Goal: Book appointment/travel/reservation

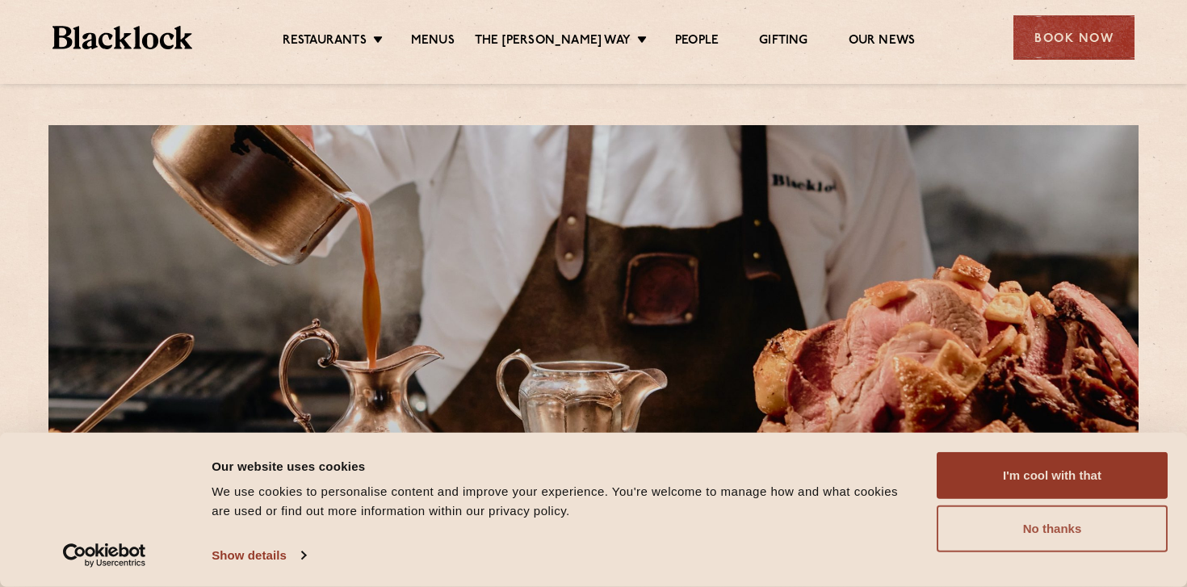
click at [1079, 544] on button "No thanks" at bounding box center [1051, 528] width 231 height 47
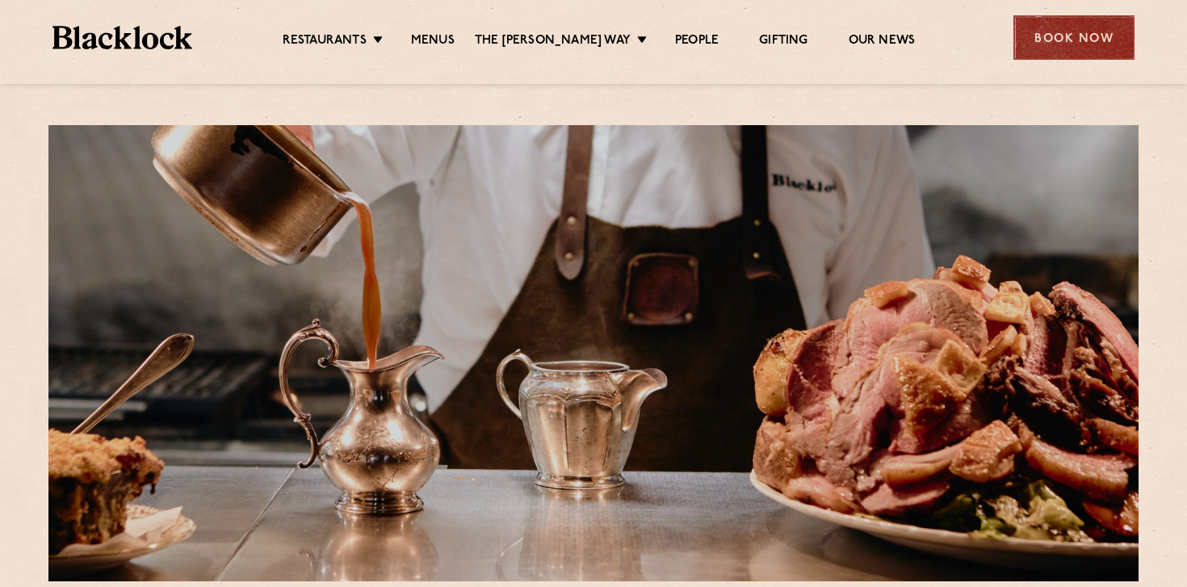
click at [1046, 39] on div "Book Now" at bounding box center [1073, 37] width 121 height 44
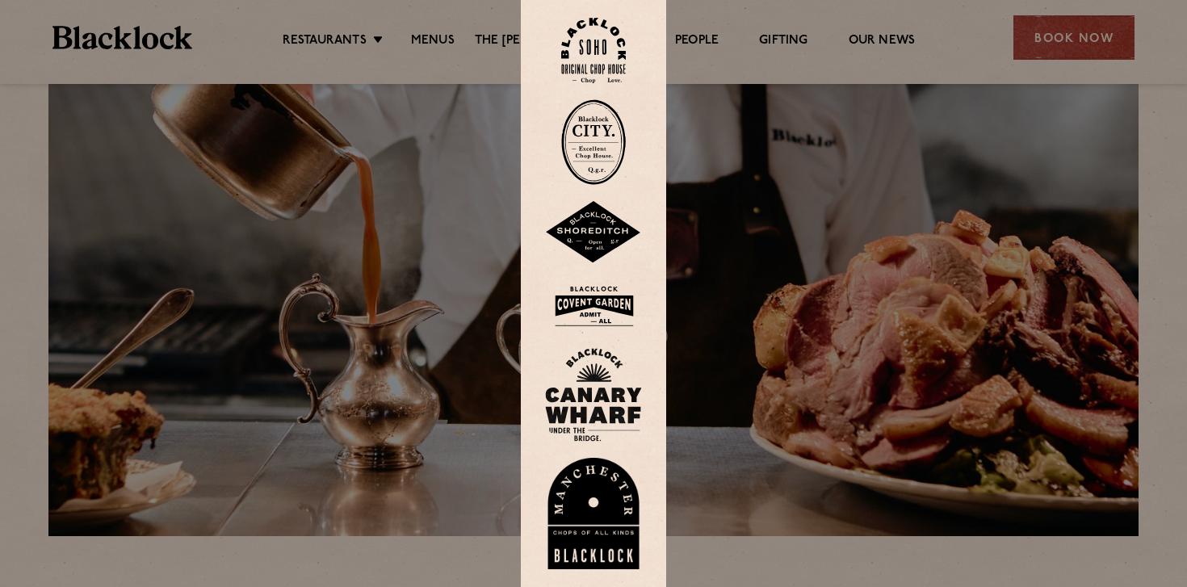
scroll to position [46, 0]
click at [592, 49] on img at bounding box center [593, 50] width 65 height 65
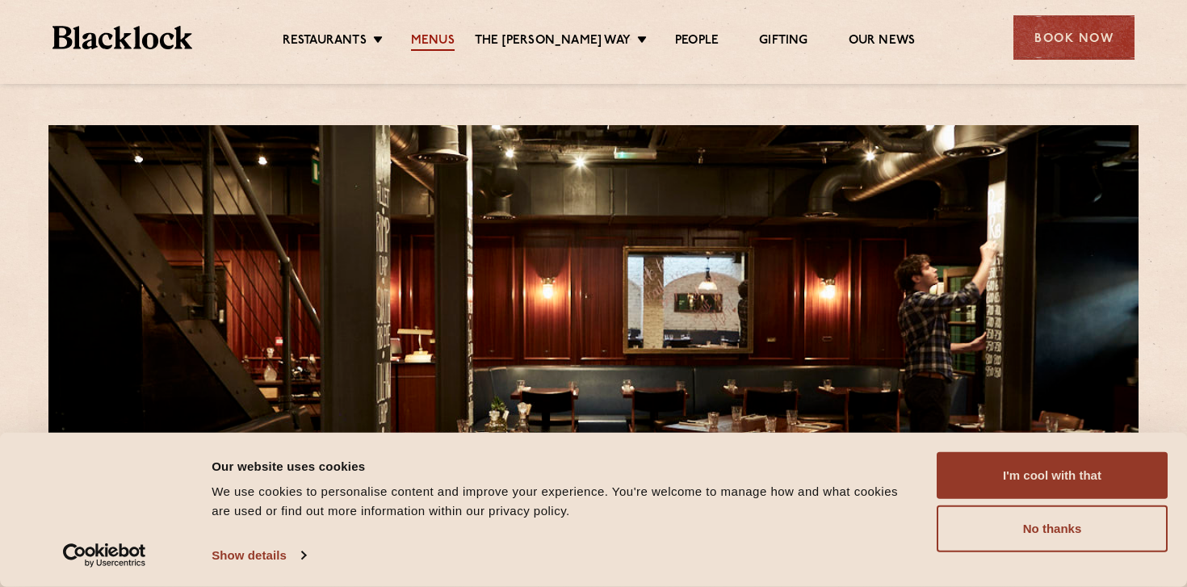
click at [454, 33] on link "Menus" at bounding box center [433, 42] width 44 height 18
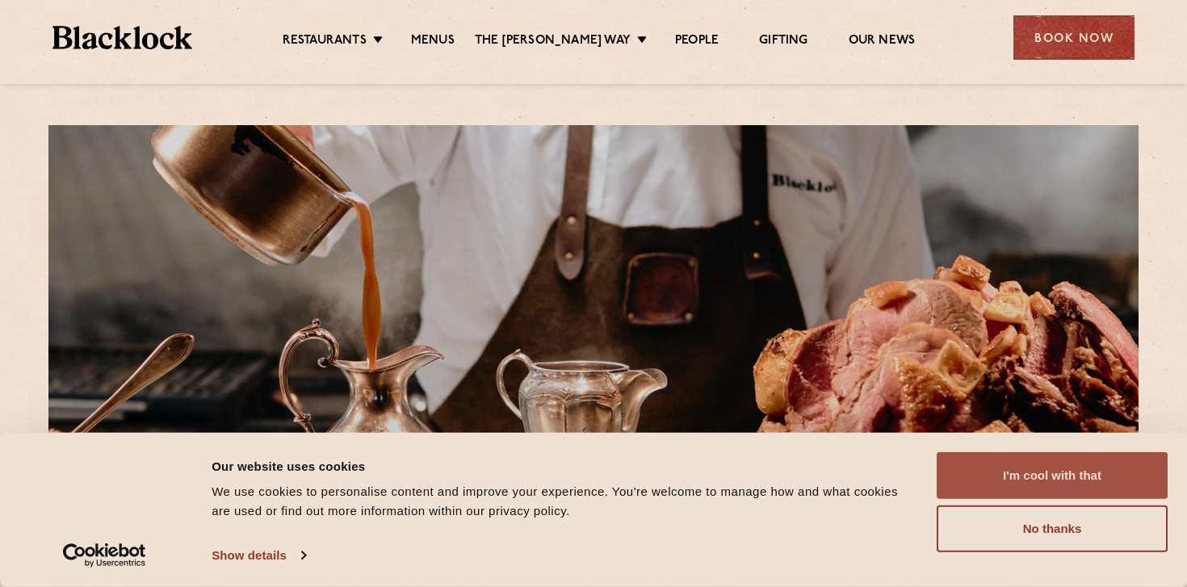
click at [1112, 486] on button "I'm cool with that" at bounding box center [1051, 475] width 231 height 47
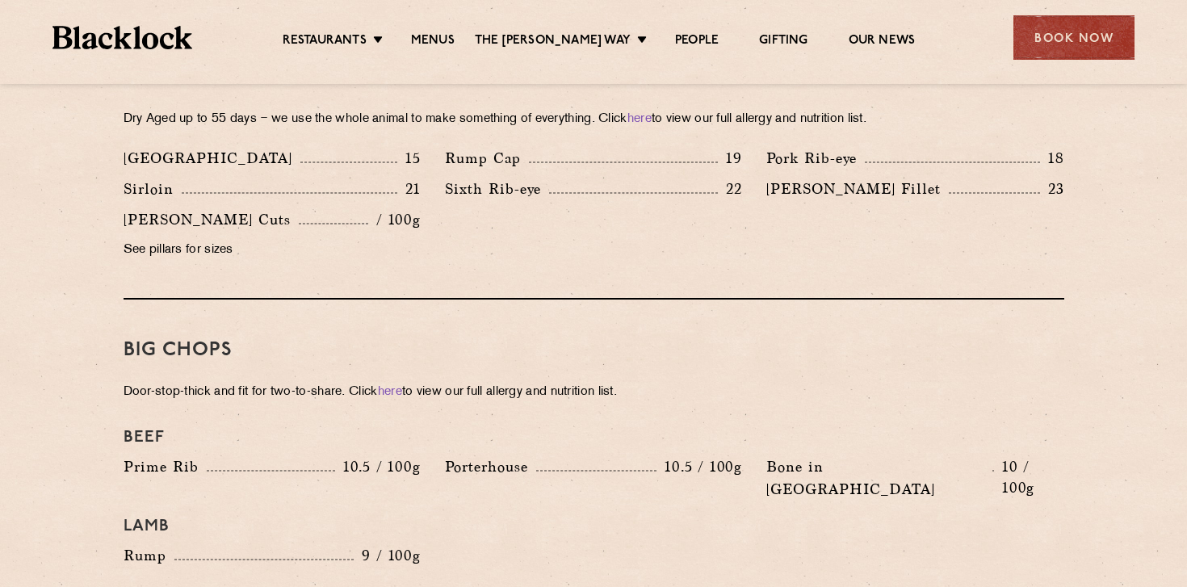
scroll to position [1468, 0]
